Goal: Entertainment & Leisure: Consume media (video, audio)

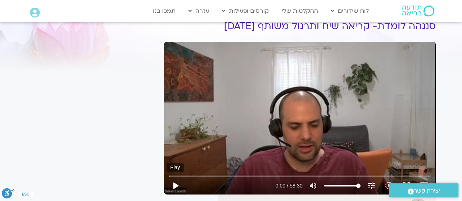
click at [177, 184] on button "play_arrow" at bounding box center [176, 186] width 18 height 18
type input "11.7696"
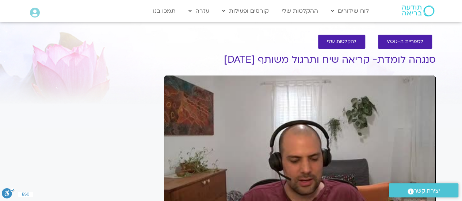
click at [413, 119] on div "Skip Ad 57:12 pause 0:19 / 58:30 volume_up Mute tune Resolution Auto 240p slow_…" at bounding box center [300, 152] width 272 height 153
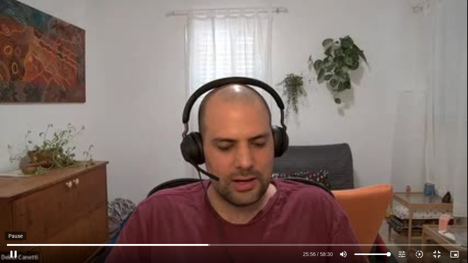
click at [12, 237] on button "pause" at bounding box center [14, 255] width 18 height 18
click at [12, 237] on button "play_arrow" at bounding box center [14, 255] width 18 height 18
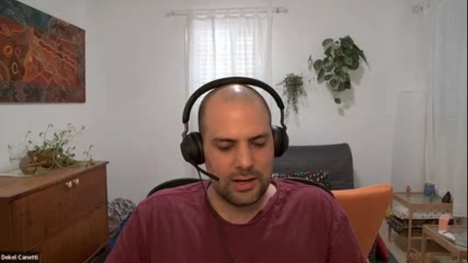
click at [12, 237] on button "pause" at bounding box center [14, 255] width 18 height 18
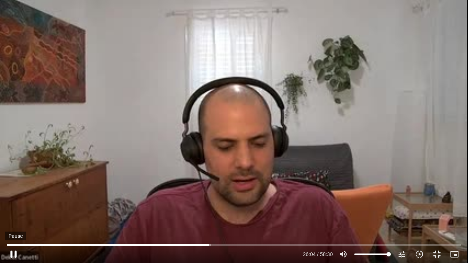
click at [18, 237] on button "pause" at bounding box center [14, 255] width 18 height 18
click at [71, 55] on div "Skip Ad 0:41 play_arrow 26:04 / 58:30 volume_up Mute tune Resolution Auto 240p …" at bounding box center [234, 131] width 468 height 263
type input "1564.5"
click at [71, 55] on div "Skip Ad 0:41 pause 26:04 / 58:30 volume_up Mute tune Resolution Auto 240p slow_…" at bounding box center [234, 131] width 468 height 263
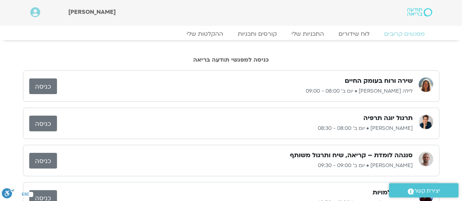
click at [53, 162] on link "כניסה" at bounding box center [43, 161] width 28 height 16
click at [40, 163] on link "כניסה" at bounding box center [43, 161] width 28 height 16
